Goal: Download file/media

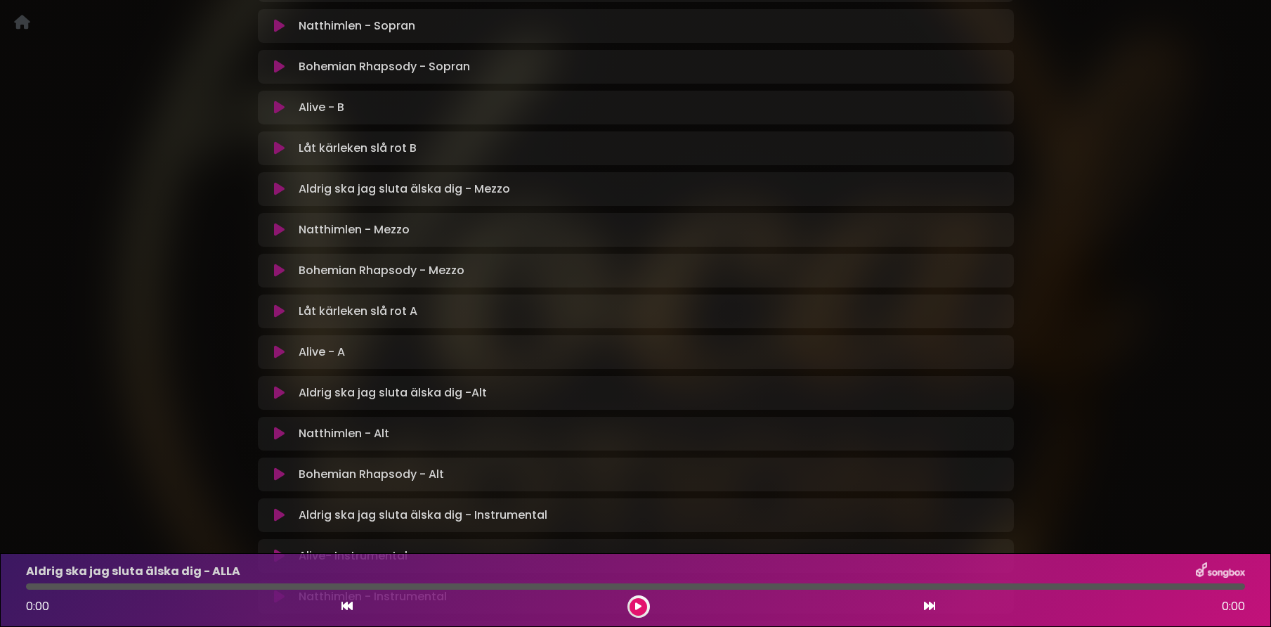
scroll to position [854, 0]
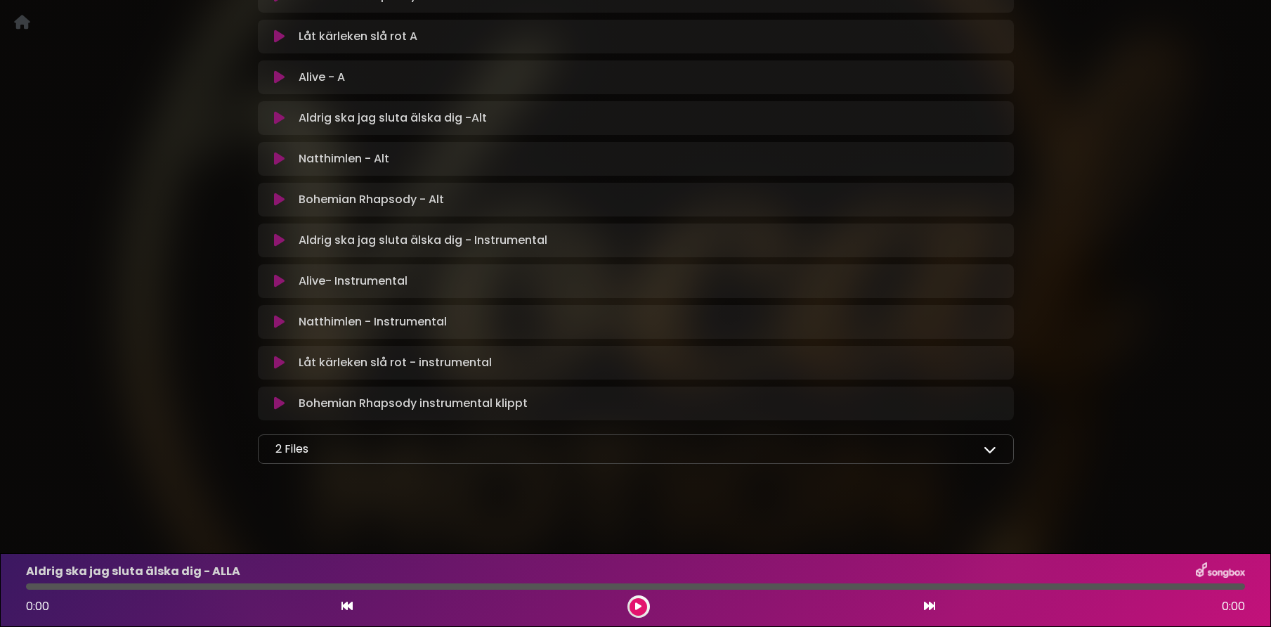
click at [999, 450] on div "2 Files samlingstext.pdf samlingstext.pdf" at bounding box center [636, 449] width 756 height 30
click at [990, 454] on icon at bounding box center [990, 449] width 13 height 13
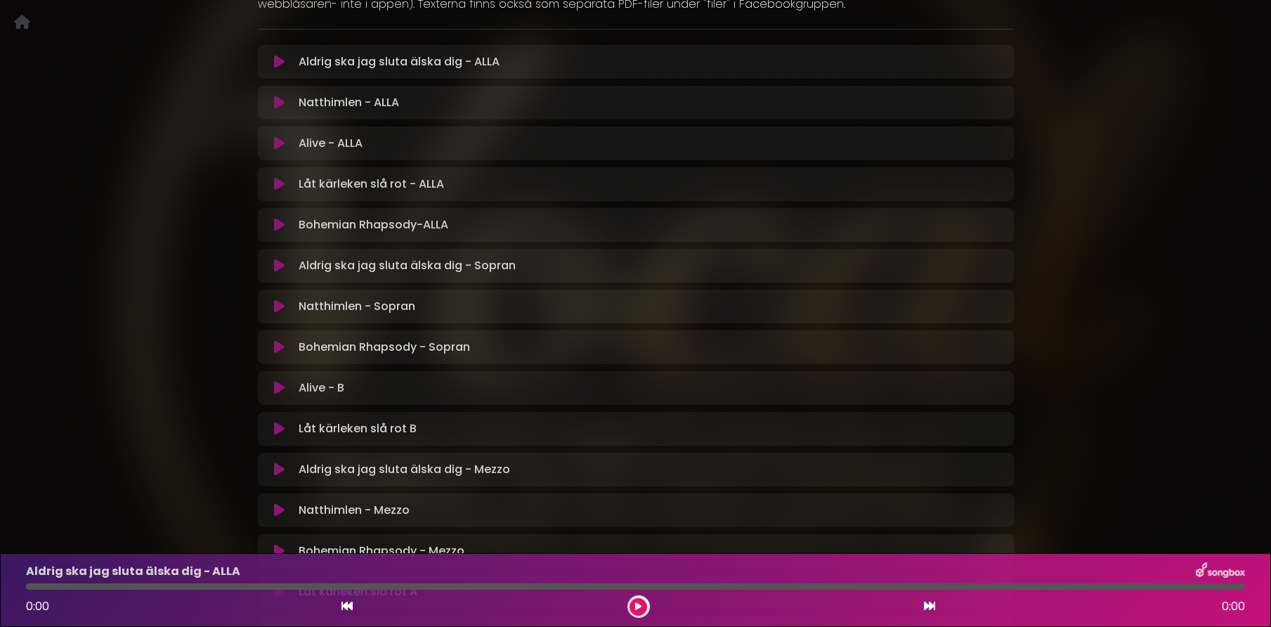
scroll to position [0, 0]
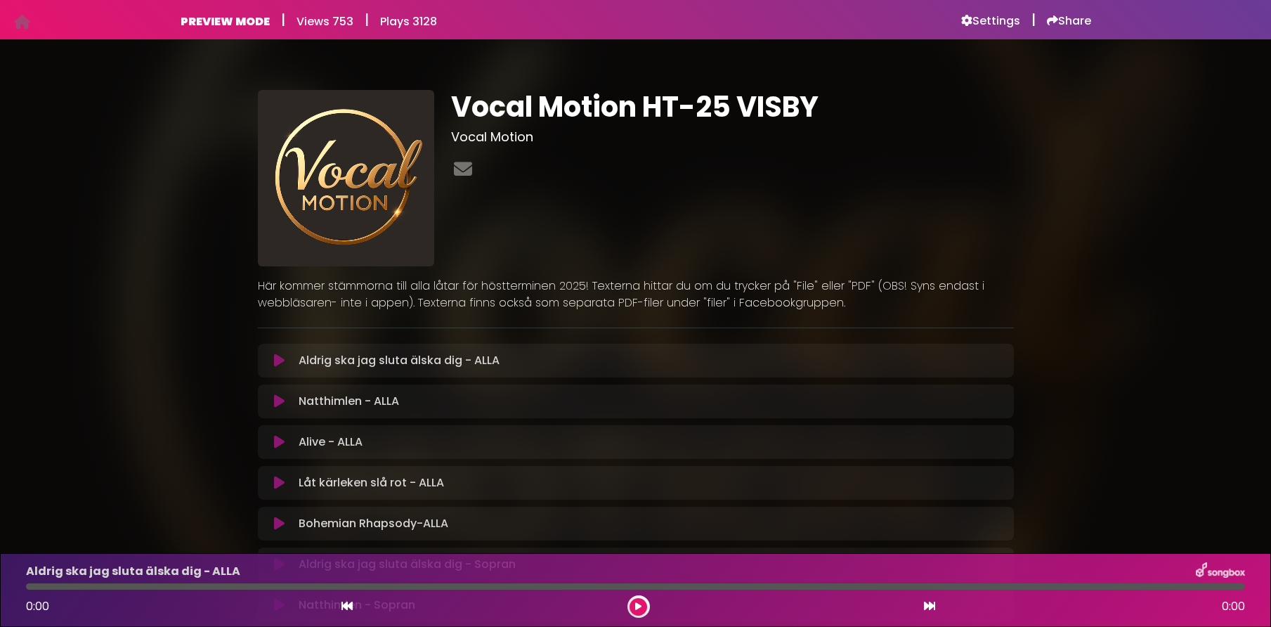
scroll to position [854, 0]
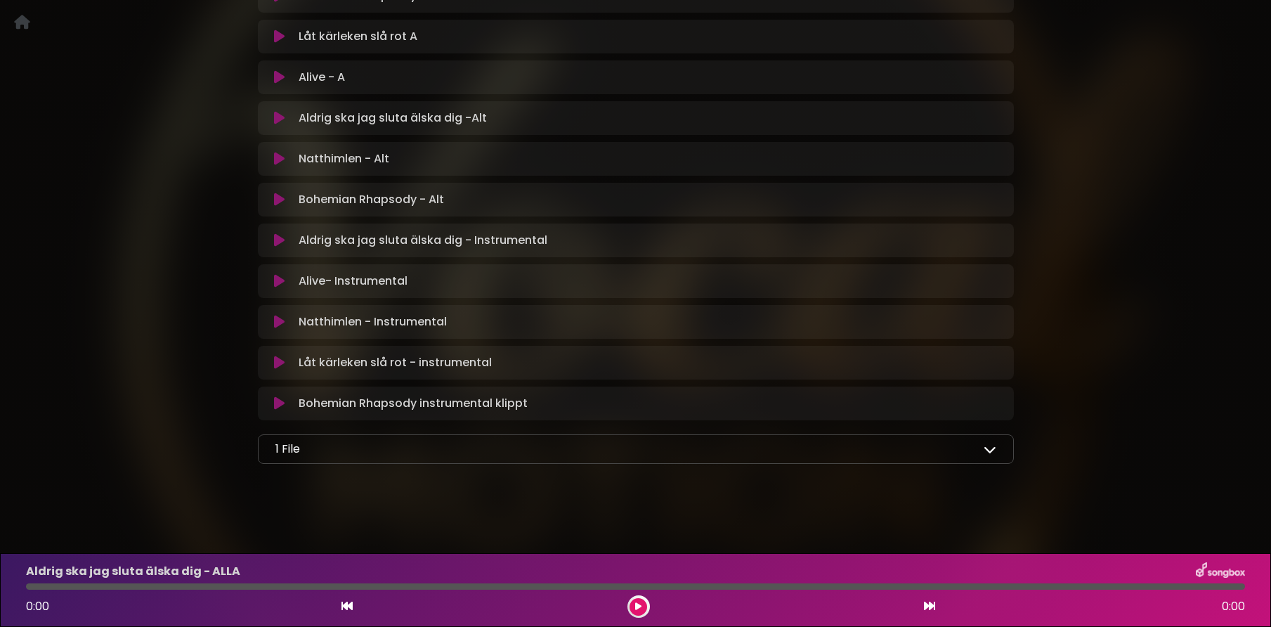
click at [984, 447] on icon at bounding box center [990, 449] width 13 height 13
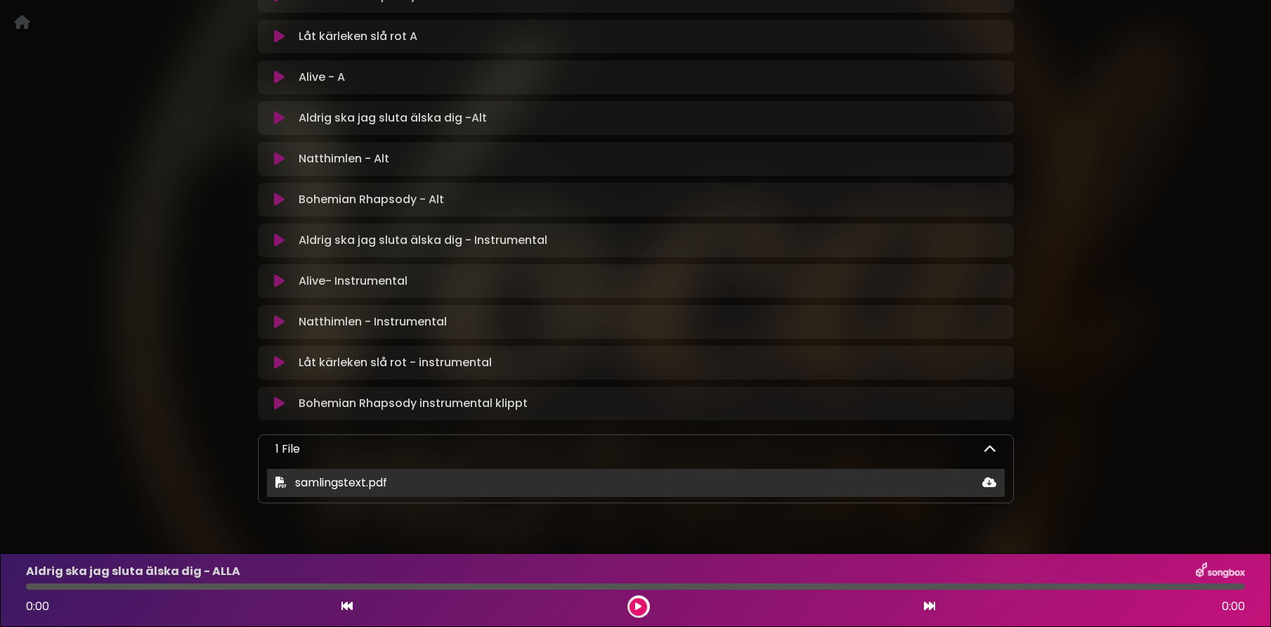
click at [364, 486] on span "samlingstext.pdf" at bounding box center [341, 482] width 92 height 16
click at [467, 472] on div "samlingstext.pdf" at bounding box center [636, 483] width 738 height 28
click at [994, 481] on icon at bounding box center [989, 481] width 14 height 11
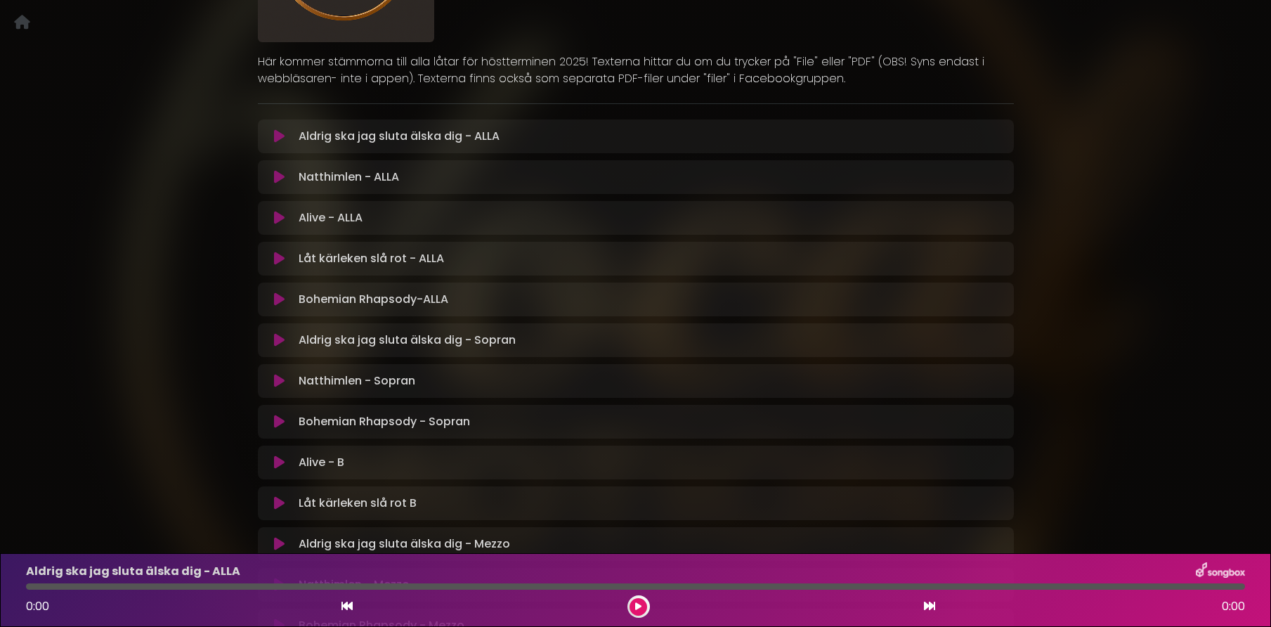
scroll to position [0, 0]
